Goal: Transaction & Acquisition: Purchase product/service

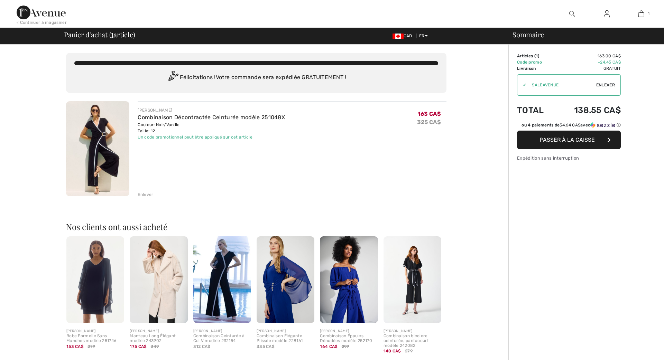
checkbox input "true"
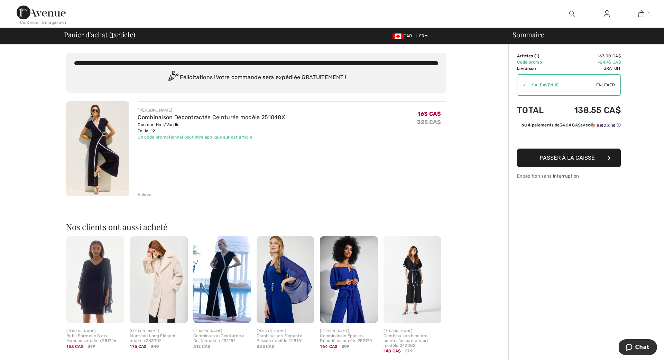
click at [566, 157] on span "Passer à la caisse" at bounding box center [567, 157] width 55 height 7
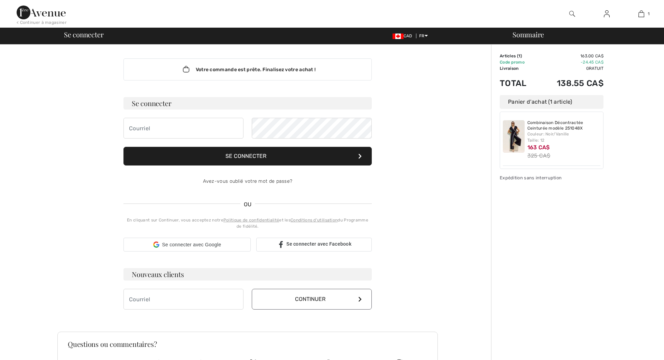
checkbox input "true"
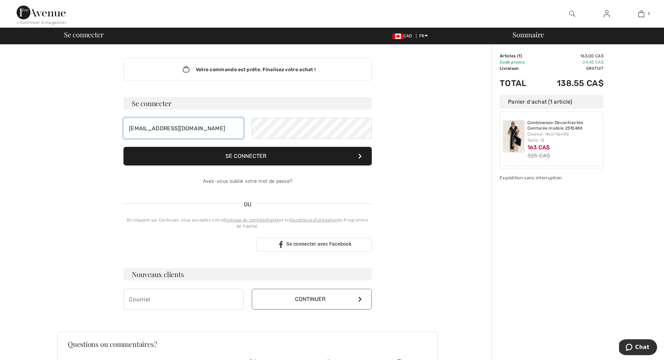
type input "ruthdelisle@videotron.ca"
